Goal: Navigation & Orientation: Find specific page/section

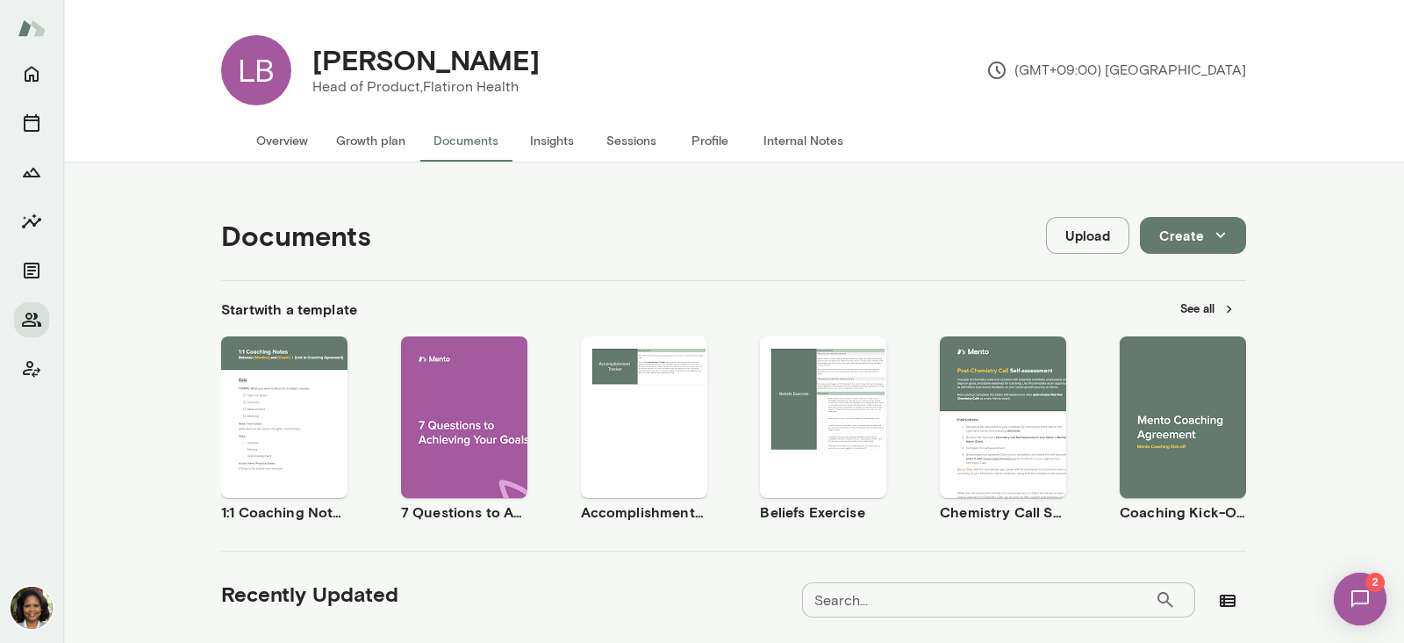
click at [770, 129] on button "Internal Notes" at bounding box center [804, 140] width 108 height 42
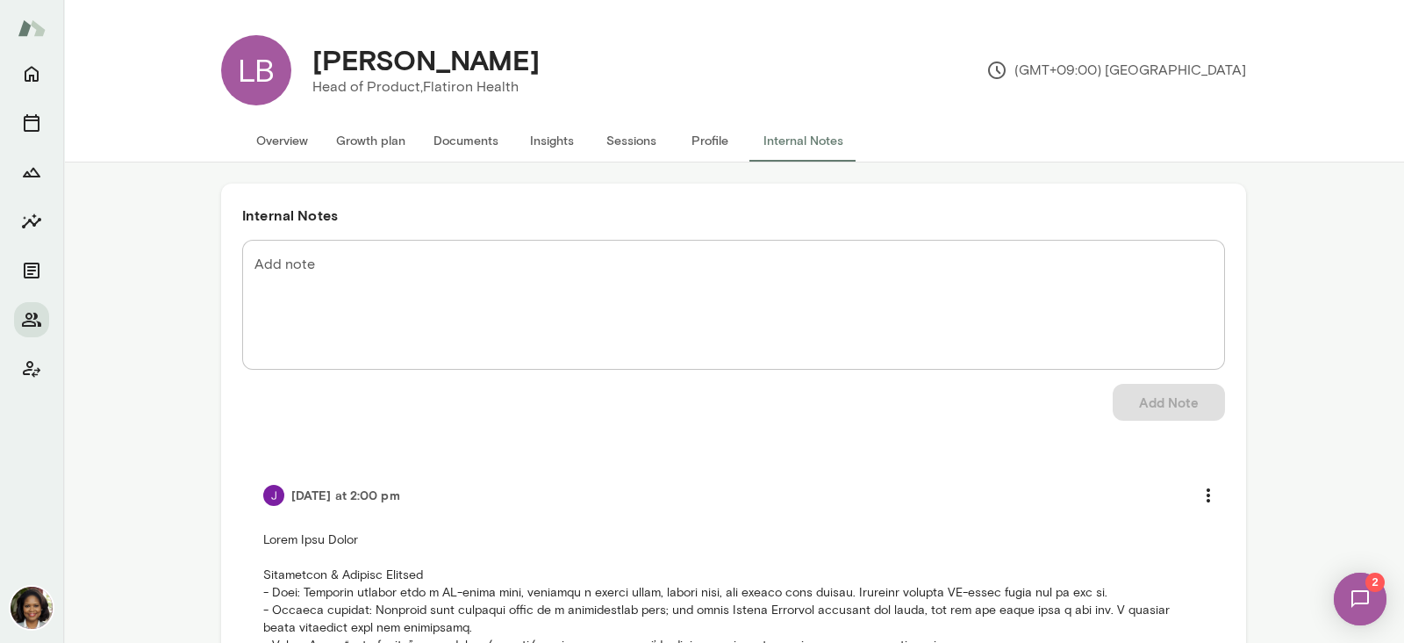
click at [278, 146] on button "Overview" at bounding box center [282, 140] width 80 height 42
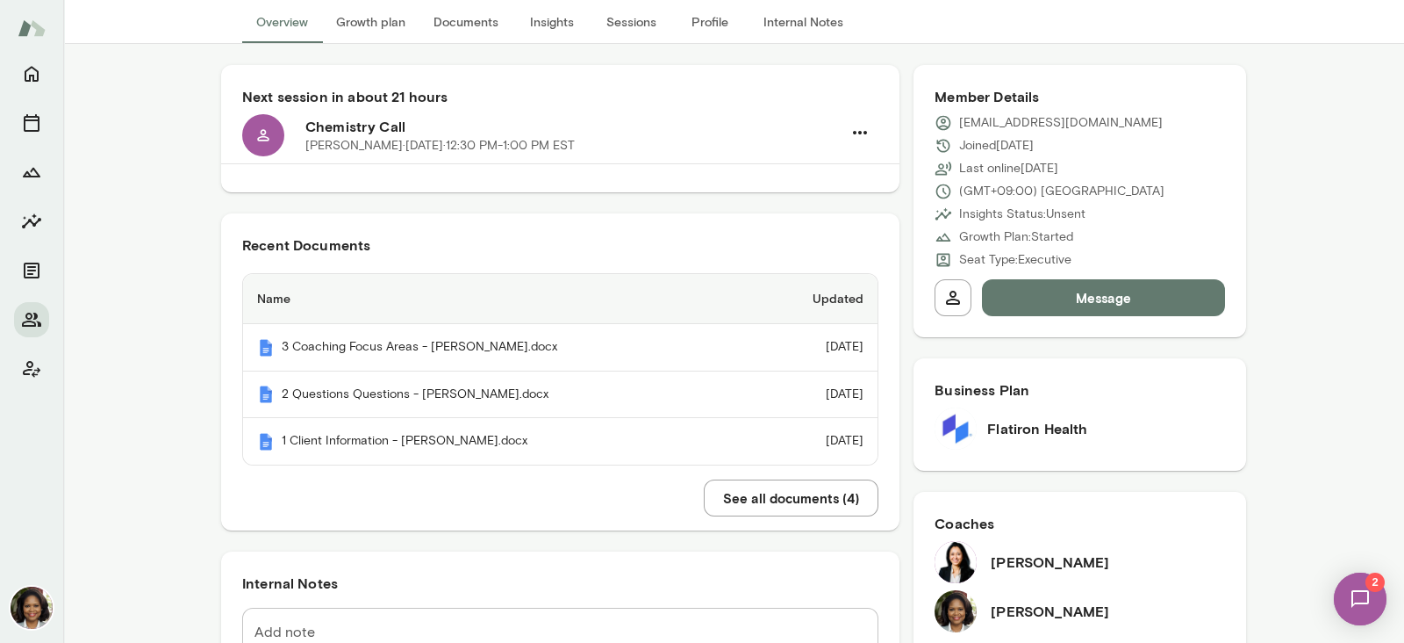
scroll to position [109, 0]
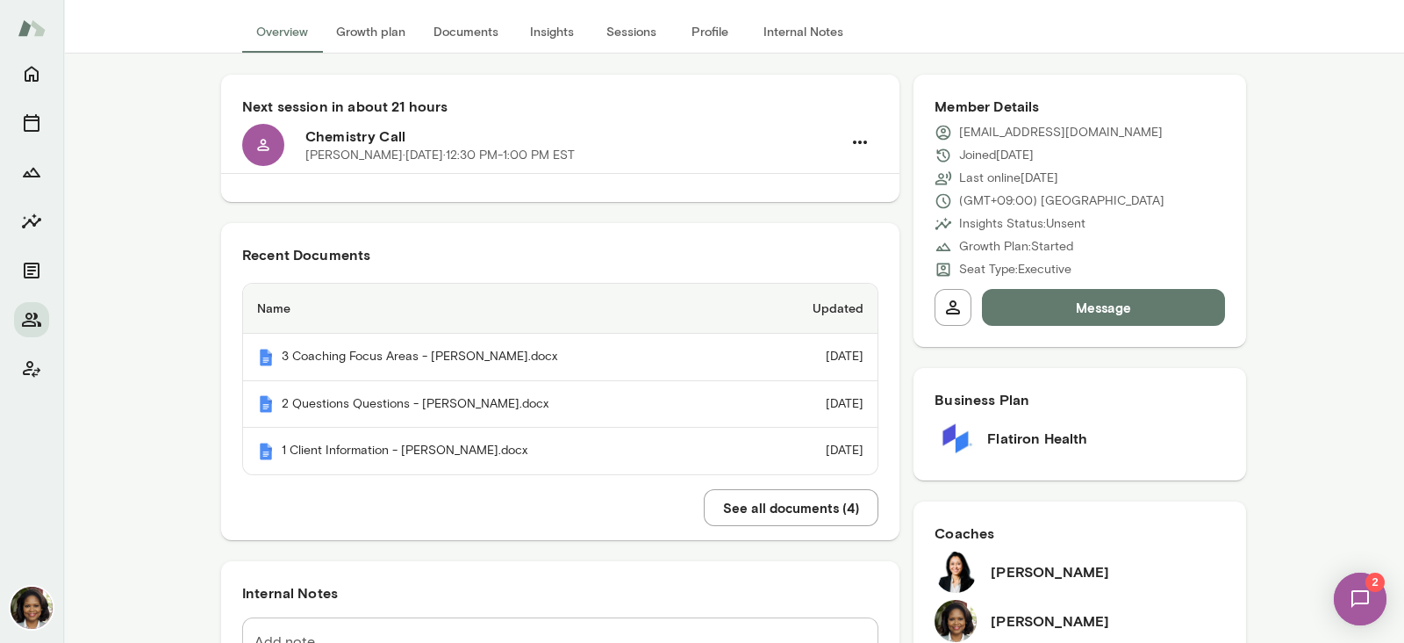
click at [272, 37] on button "Overview" at bounding box center [282, 32] width 80 height 42
click at [382, 29] on button "Growth plan" at bounding box center [370, 32] width 97 height 42
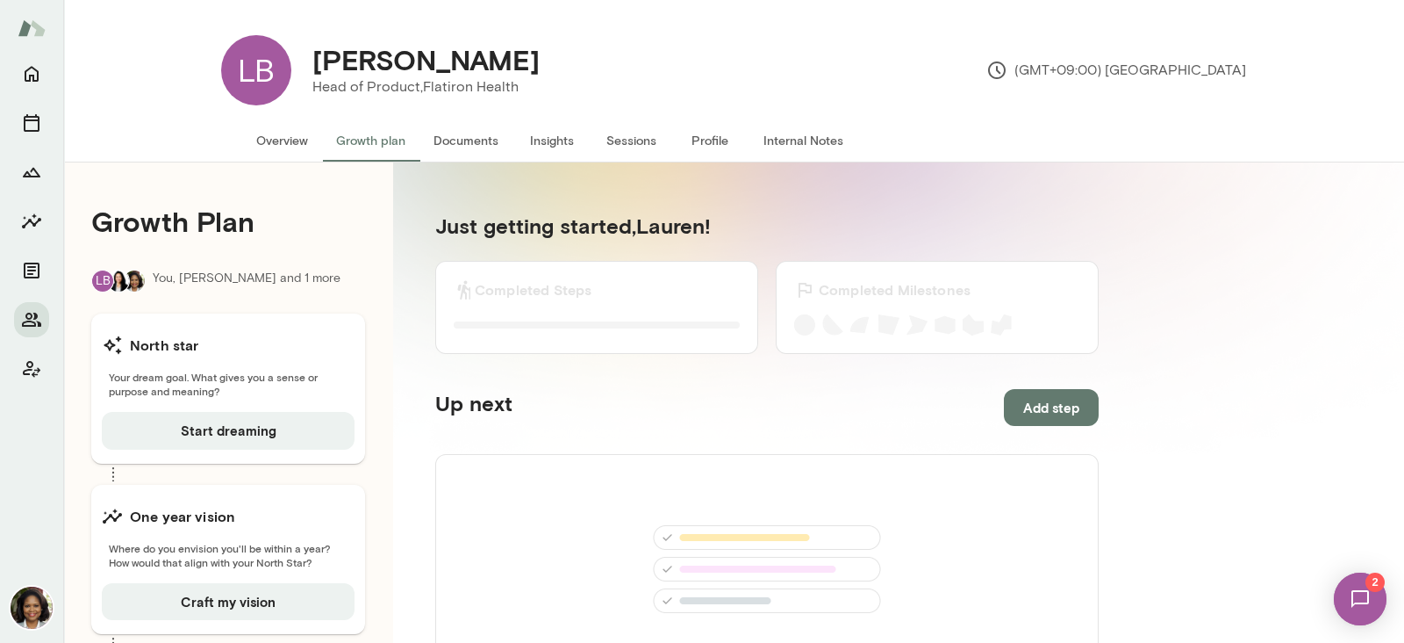
click at [268, 283] on p "You, [PERSON_NAME] and 1 more" at bounding box center [247, 280] width 188 height 23
click at [445, 133] on button "Documents" at bounding box center [466, 140] width 93 height 42
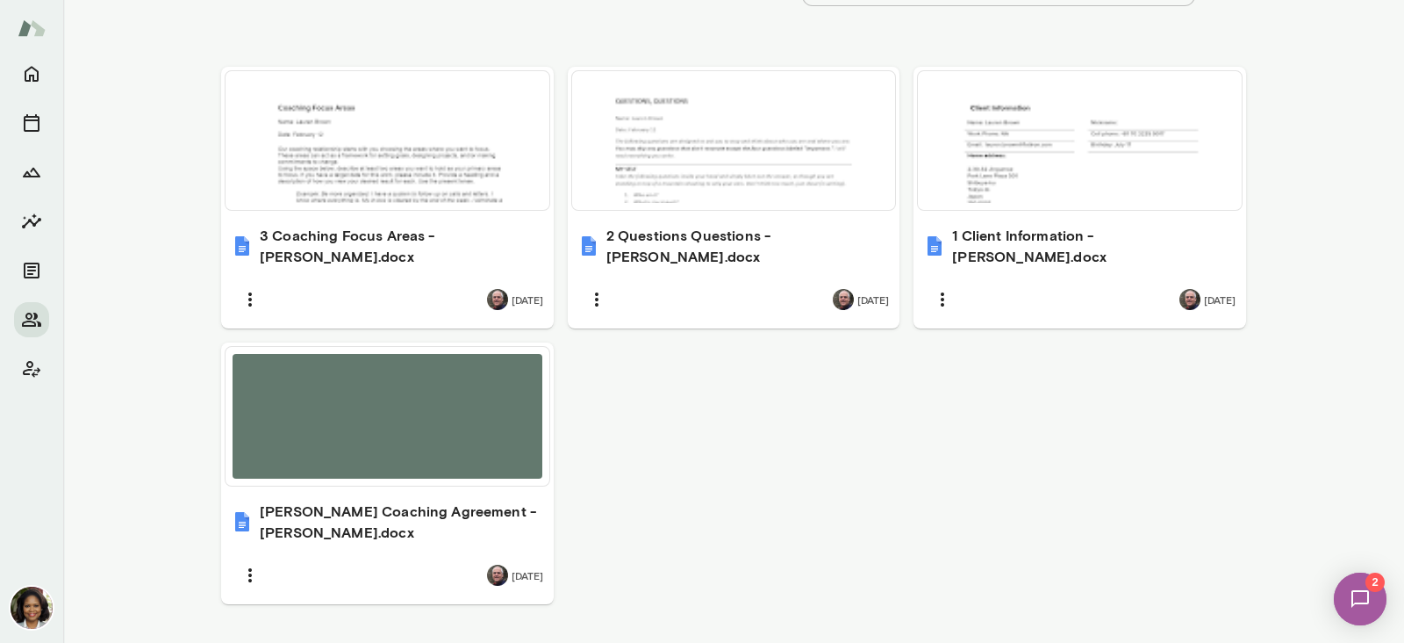
scroll to position [656, 0]
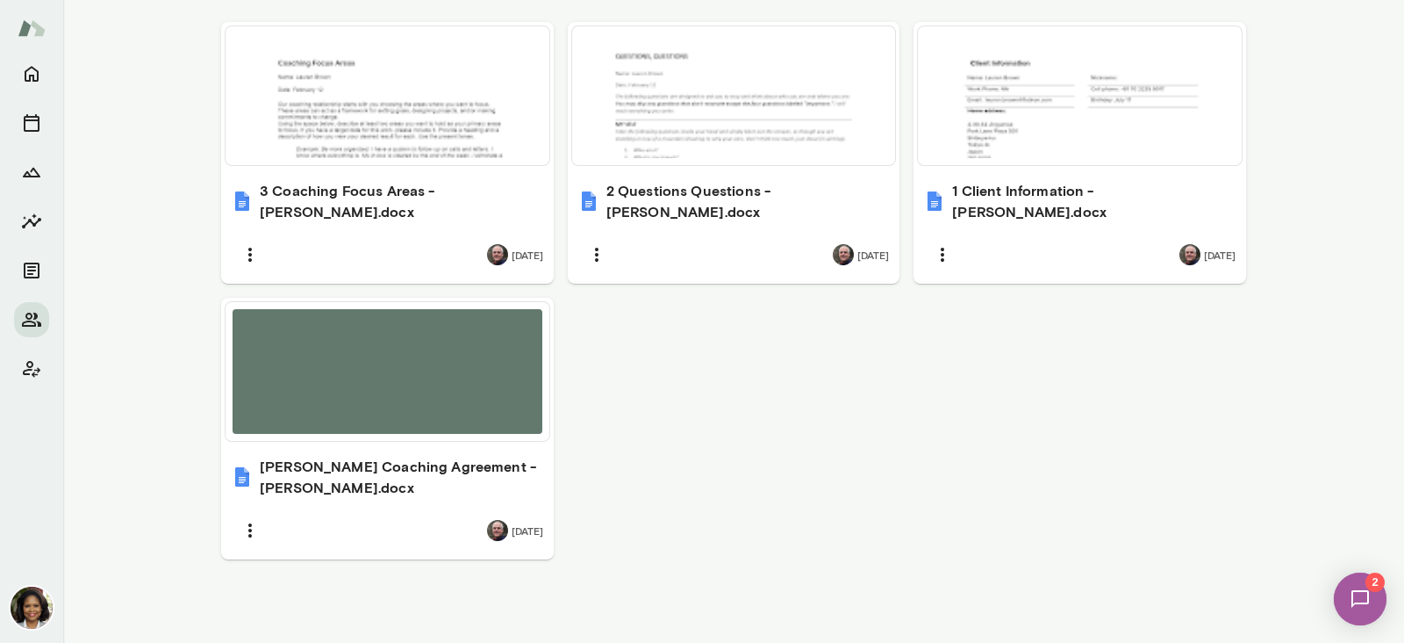
click at [413, 470] on h6 "[PERSON_NAME] Coaching Agreement - [PERSON_NAME].docx" at bounding box center [402, 477] width 284 height 42
click at [388, 126] on div at bounding box center [388, 95] width 310 height 125
